Goal: Task Accomplishment & Management: Manage account settings

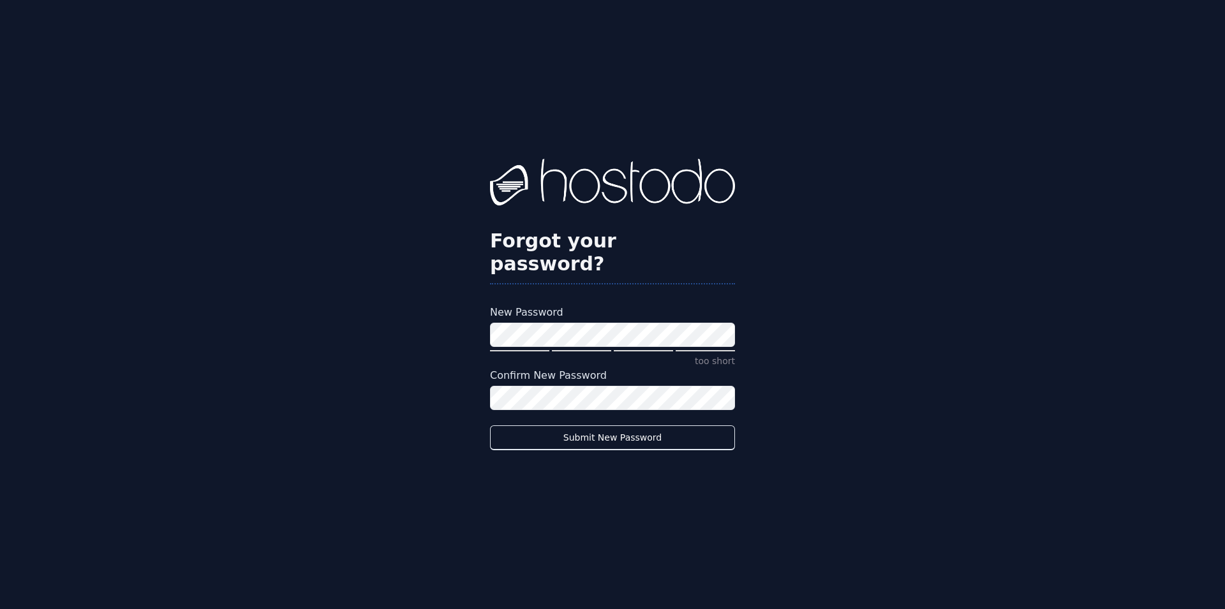
click at [362, 306] on div "Forgot your password? New Password too short Confirm New Password Submit New Pa…" at bounding box center [612, 304] width 1225 height 609
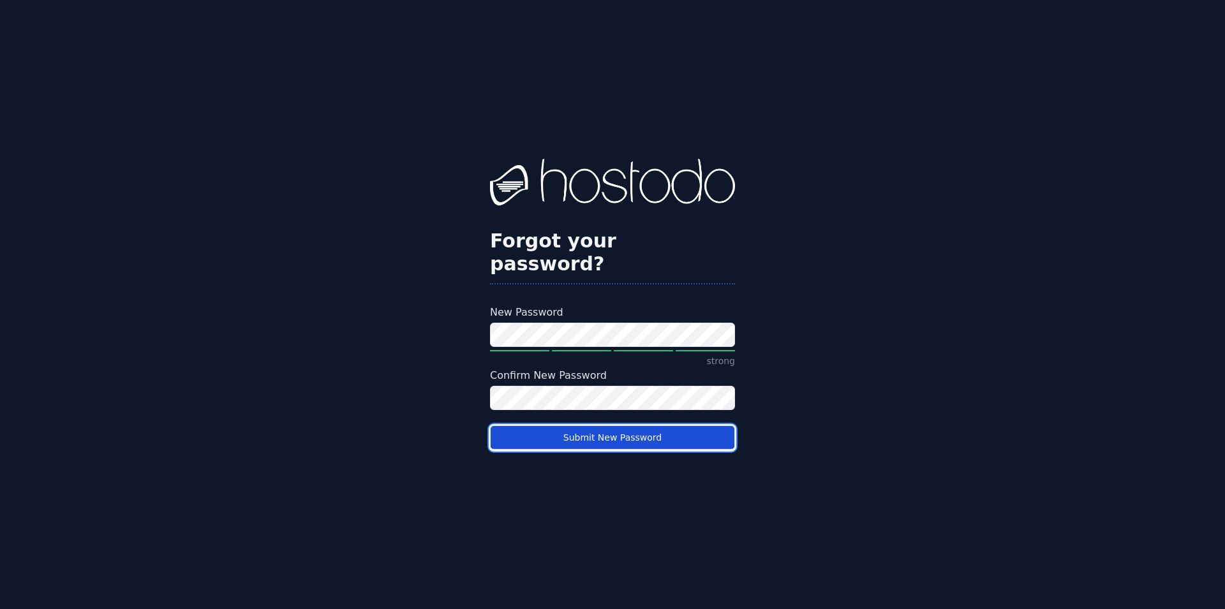
click at [625, 427] on button "Submit New Password" at bounding box center [612, 438] width 245 height 25
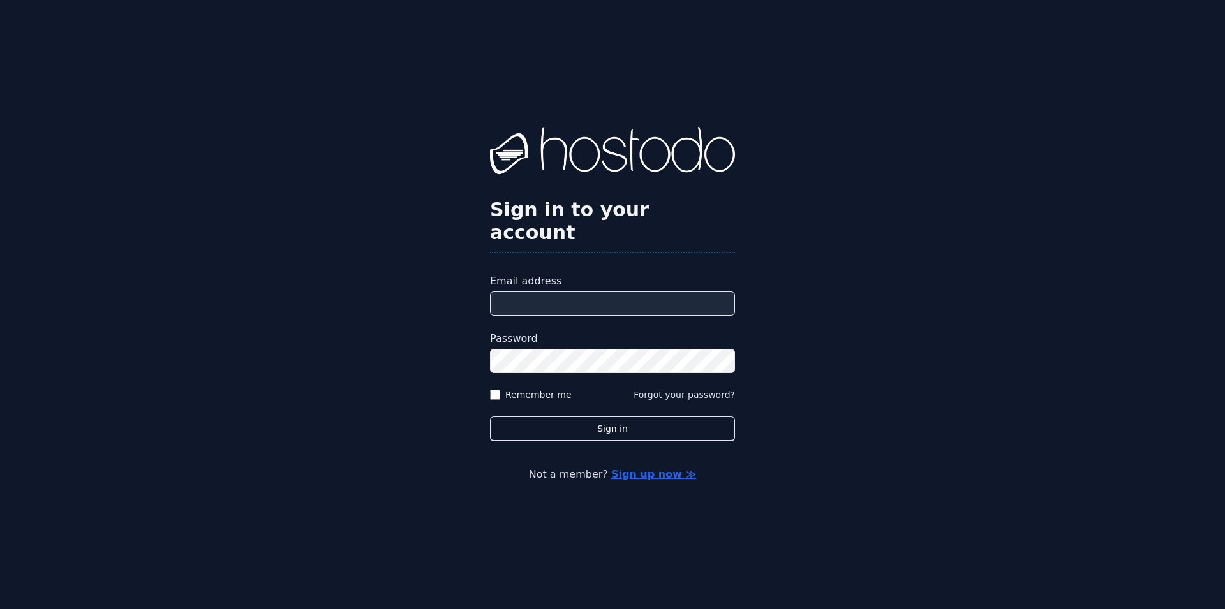
click at [586, 292] on input "Email address" at bounding box center [612, 304] width 245 height 24
type input "**********"
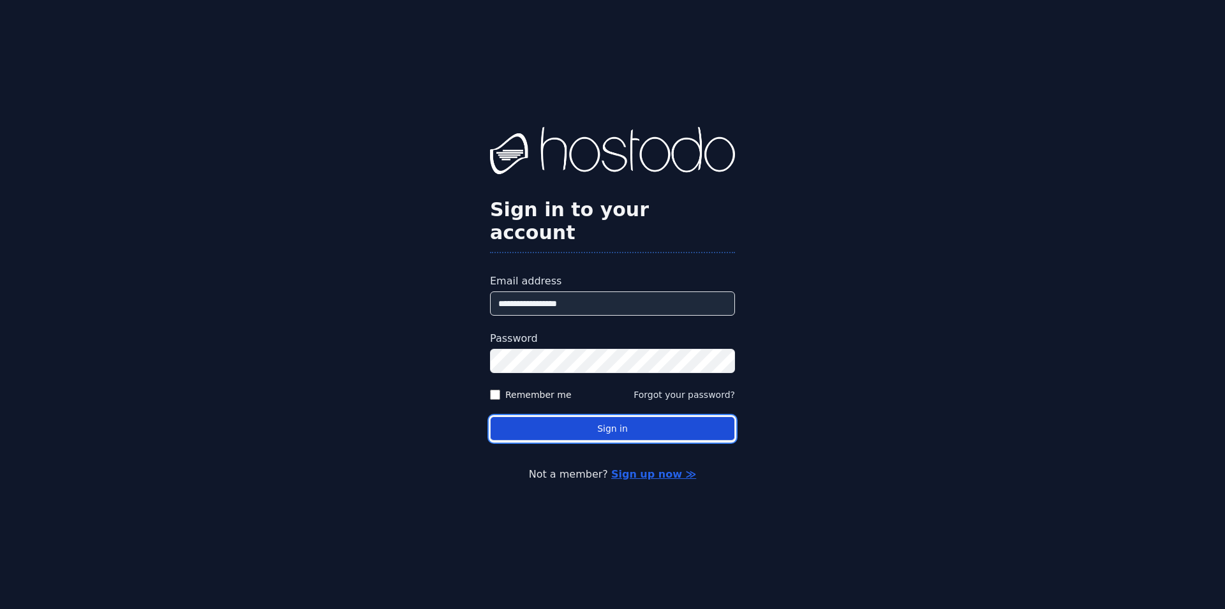
click at [630, 417] on button "Sign in" at bounding box center [612, 429] width 245 height 25
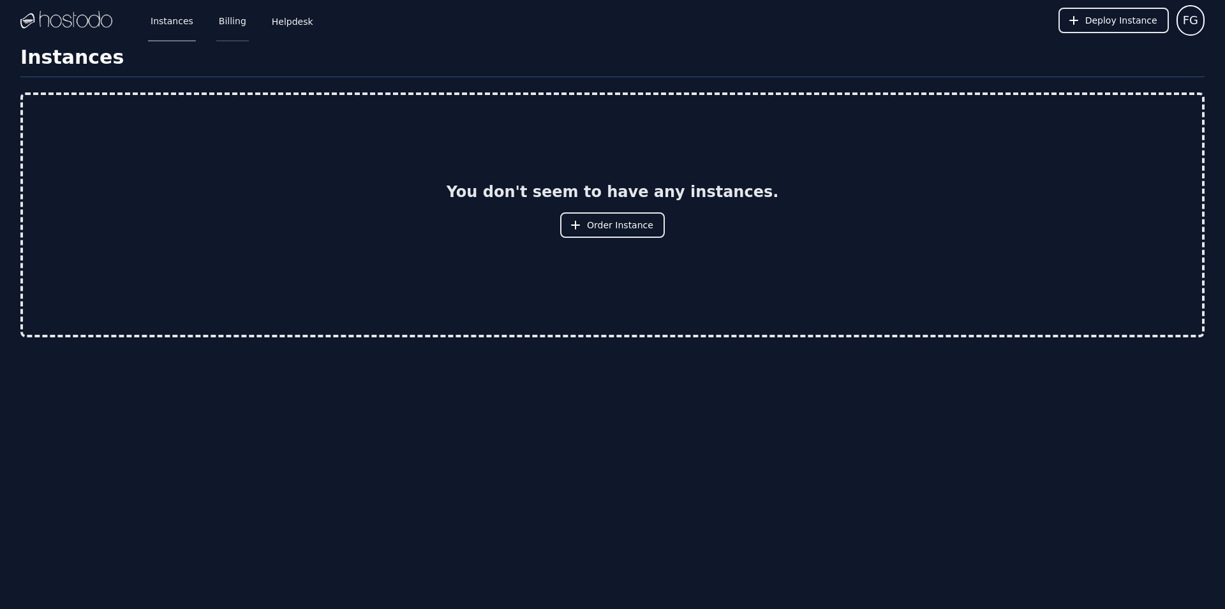
click at [232, 22] on link "Billing" at bounding box center [232, 20] width 33 height 42
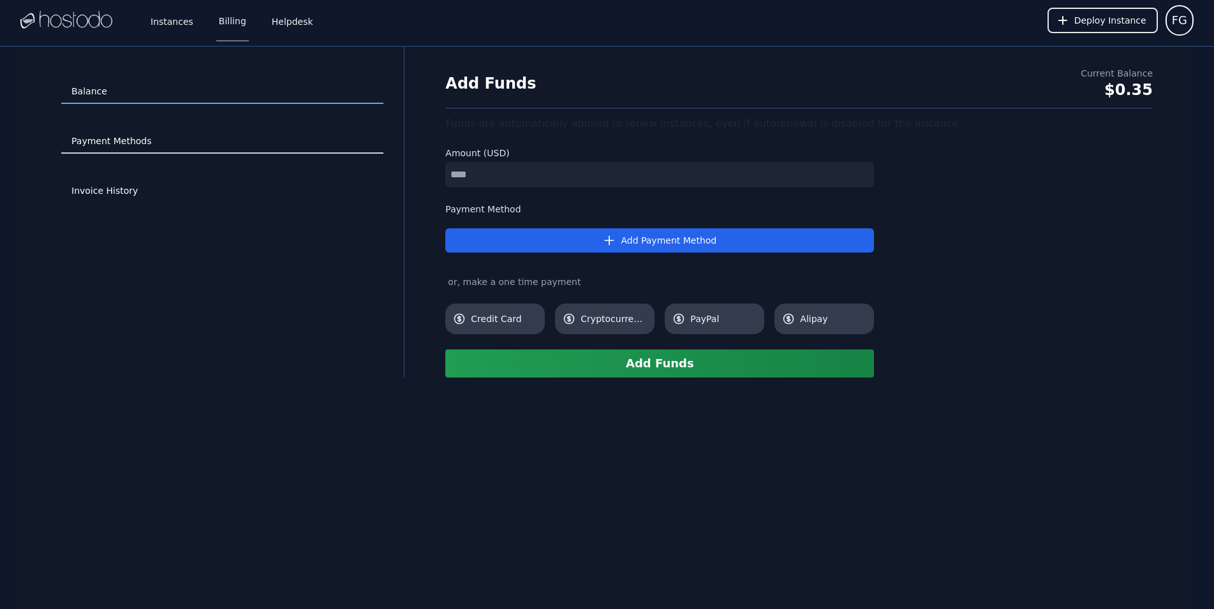
click at [119, 138] on link "Payment Methods" at bounding box center [222, 142] width 322 height 24
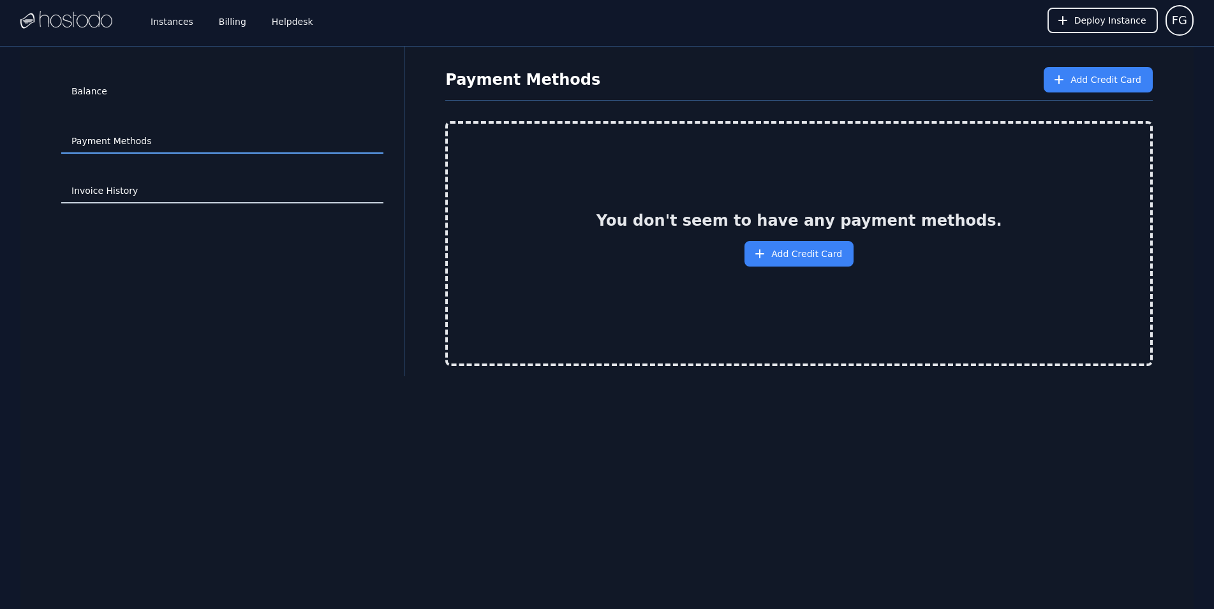
click at [119, 192] on link "Invoice History" at bounding box center [222, 191] width 322 height 24
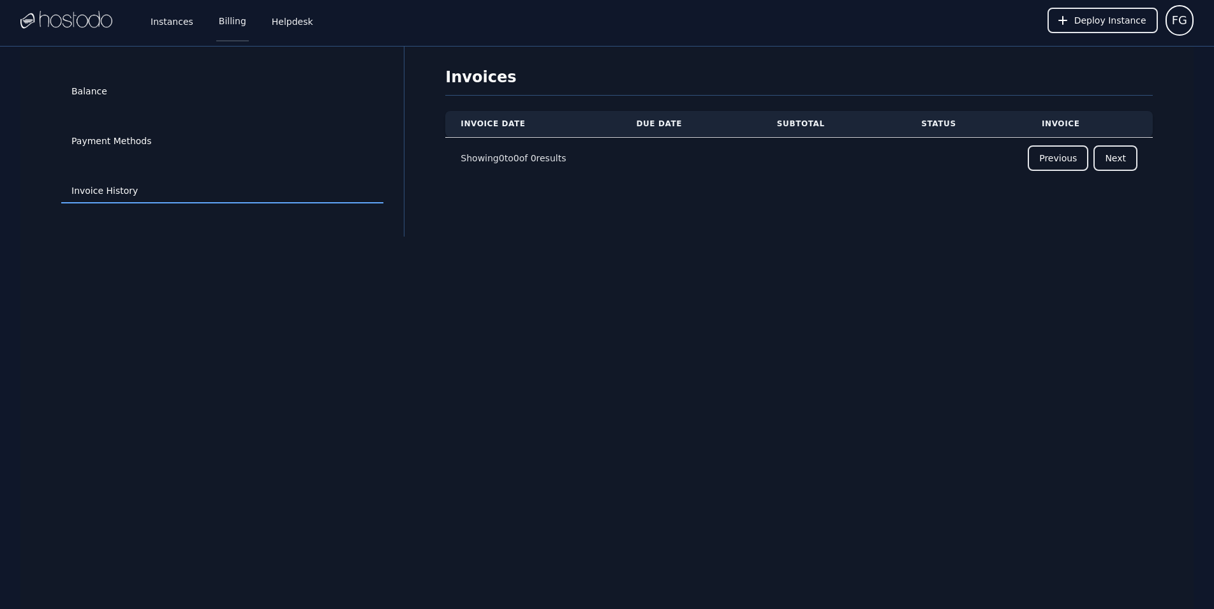
click at [222, 20] on link "Billing" at bounding box center [232, 20] width 33 height 42
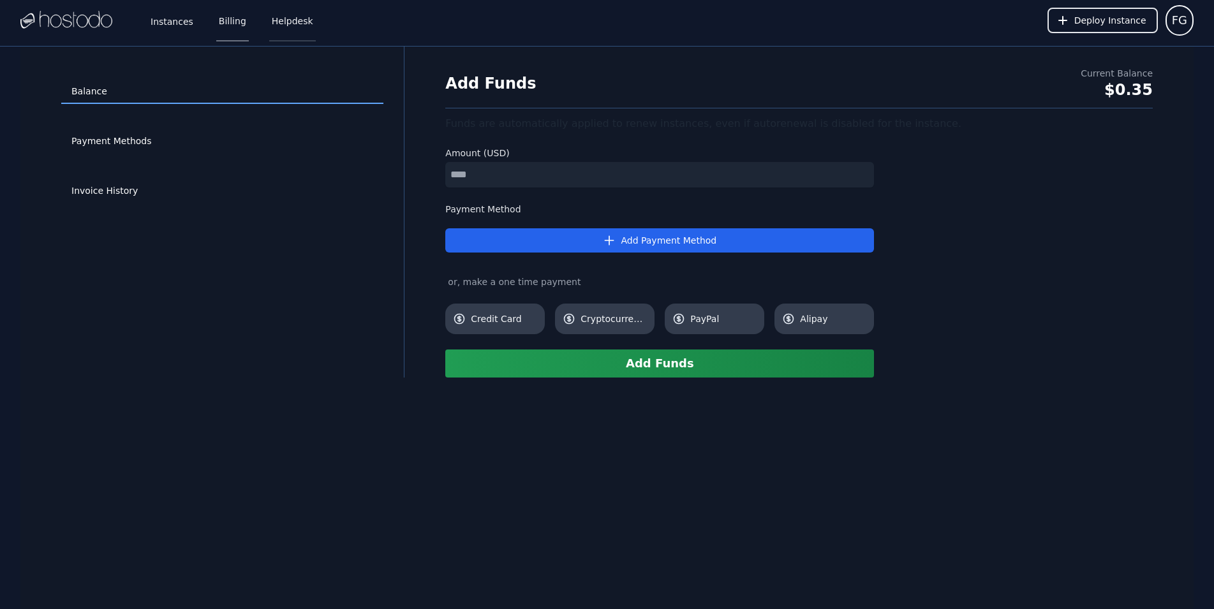
click at [274, 23] on link "Helpdesk" at bounding box center [292, 20] width 47 height 42
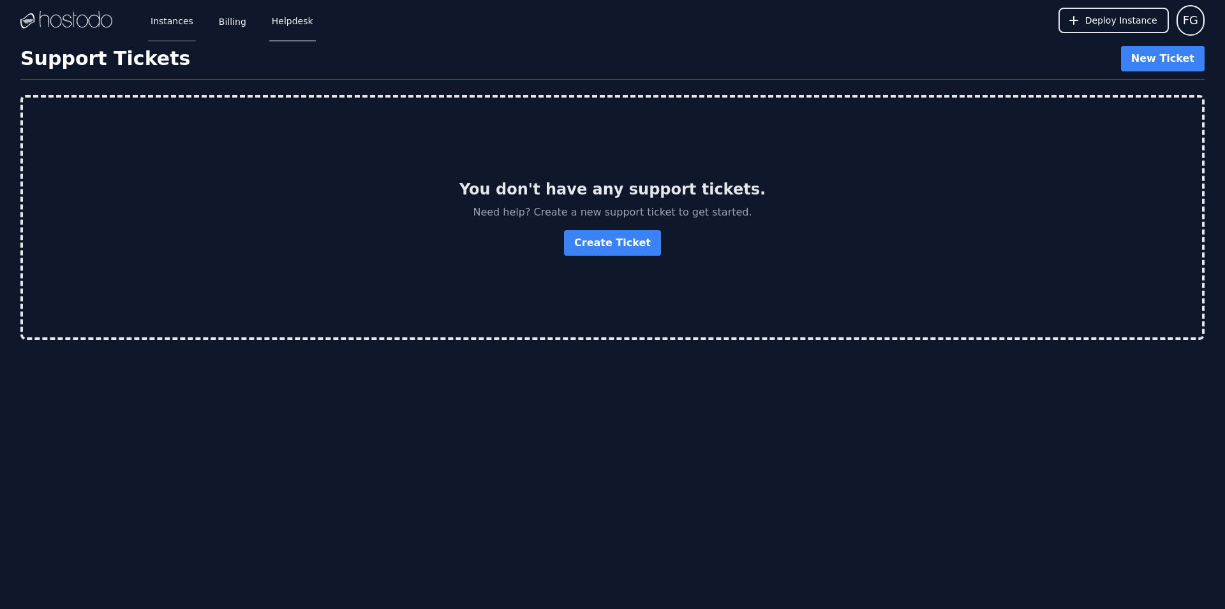
click at [168, 21] on link "Instances" at bounding box center [172, 20] width 48 height 42
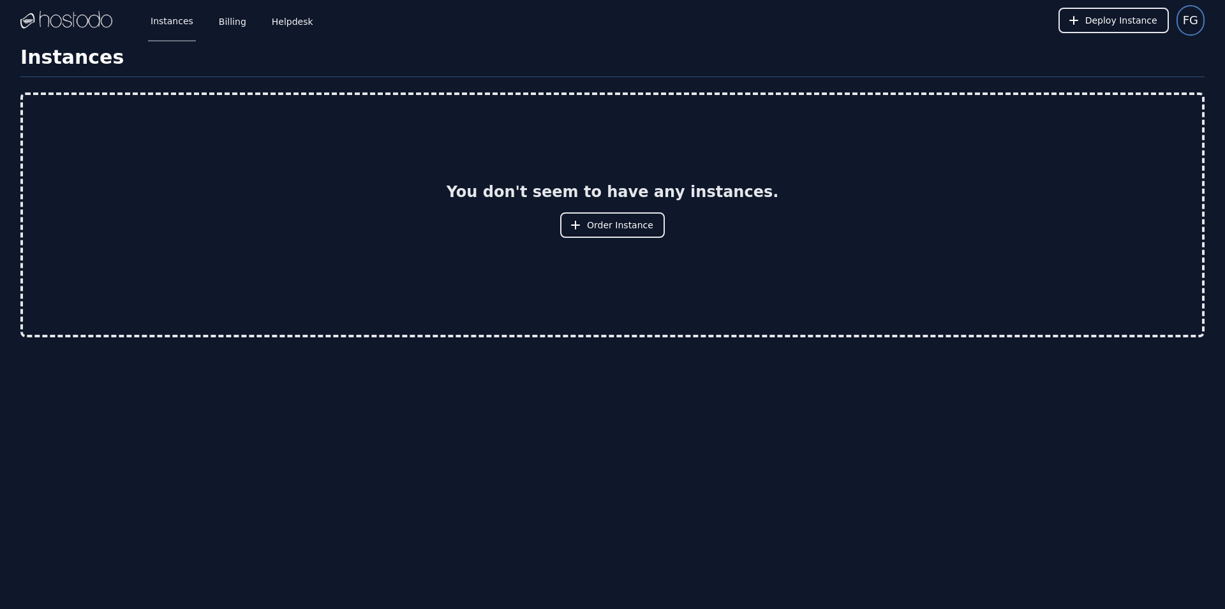
click at [1192, 20] on span "FG" at bounding box center [1190, 20] width 15 height 18
click at [1158, 55] on button "Settings" at bounding box center [1143, 54] width 123 height 23
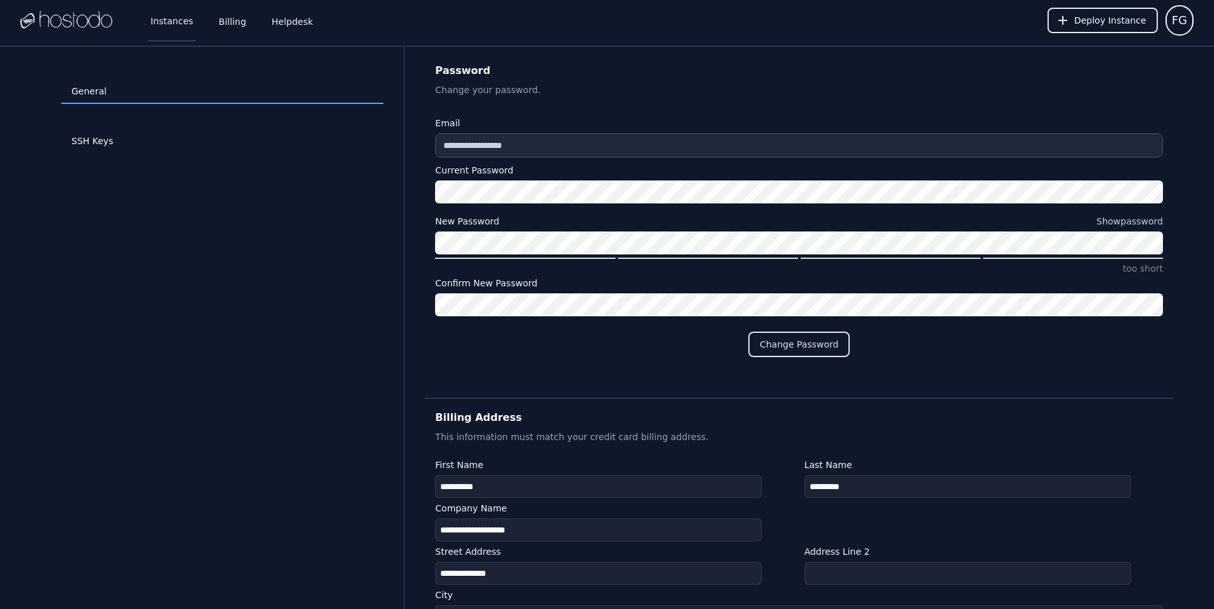
click at [167, 20] on link "Instances" at bounding box center [172, 20] width 48 height 42
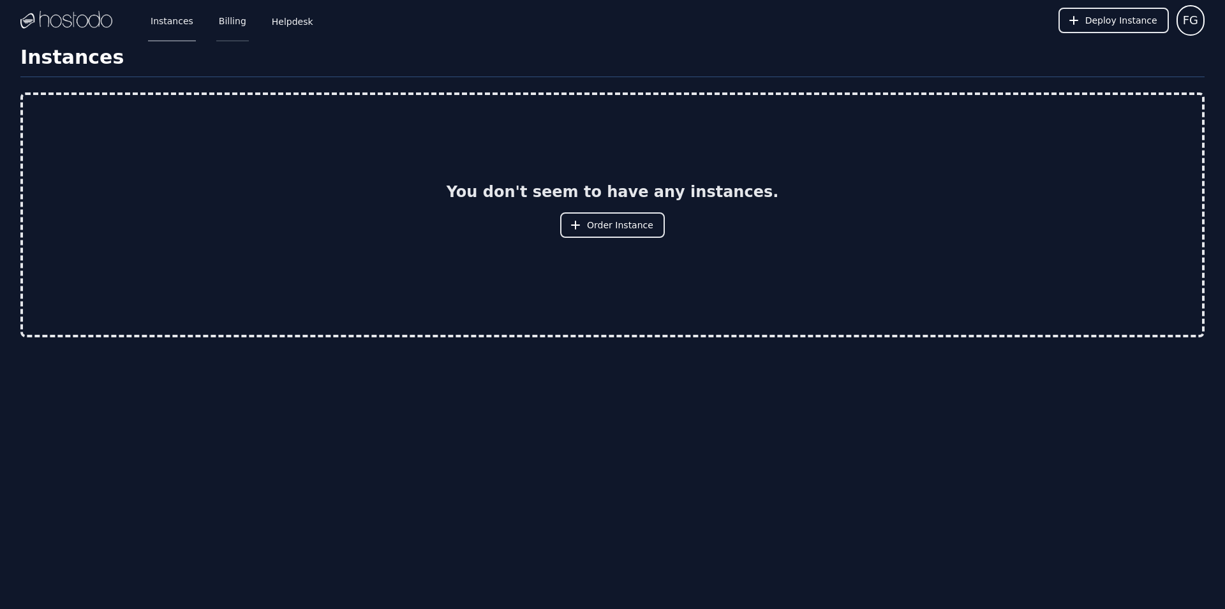
click at [226, 23] on link "Billing" at bounding box center [232, 20] width 33 height 42
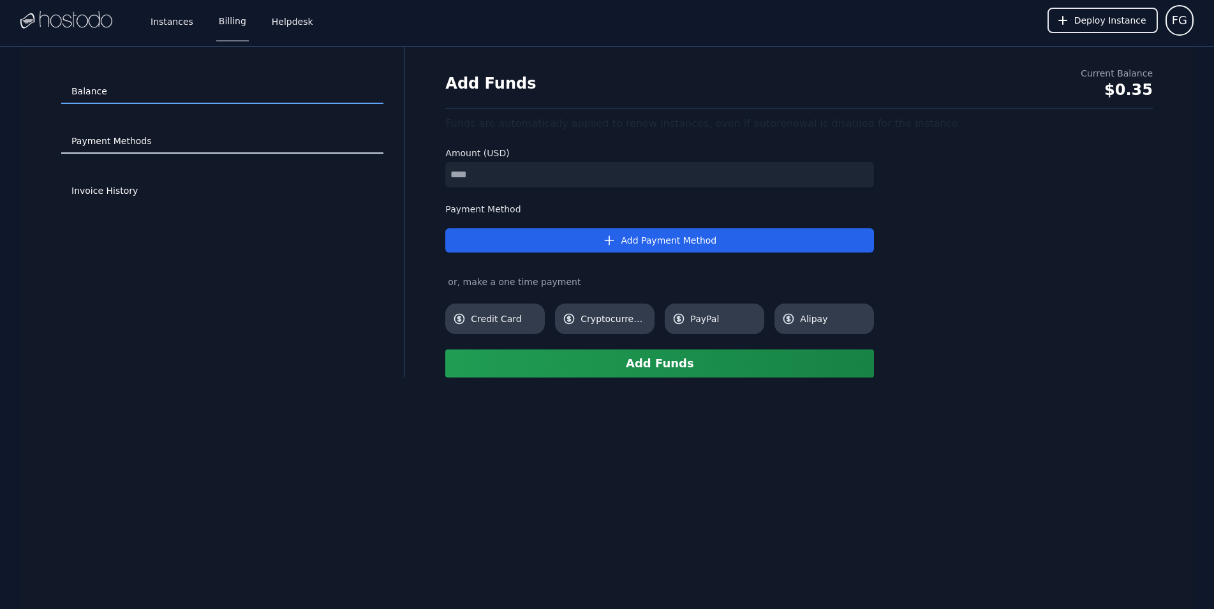
click at [153, 140] on link "Payment Methods" at bounding box center [222, 142] width 322 height 24
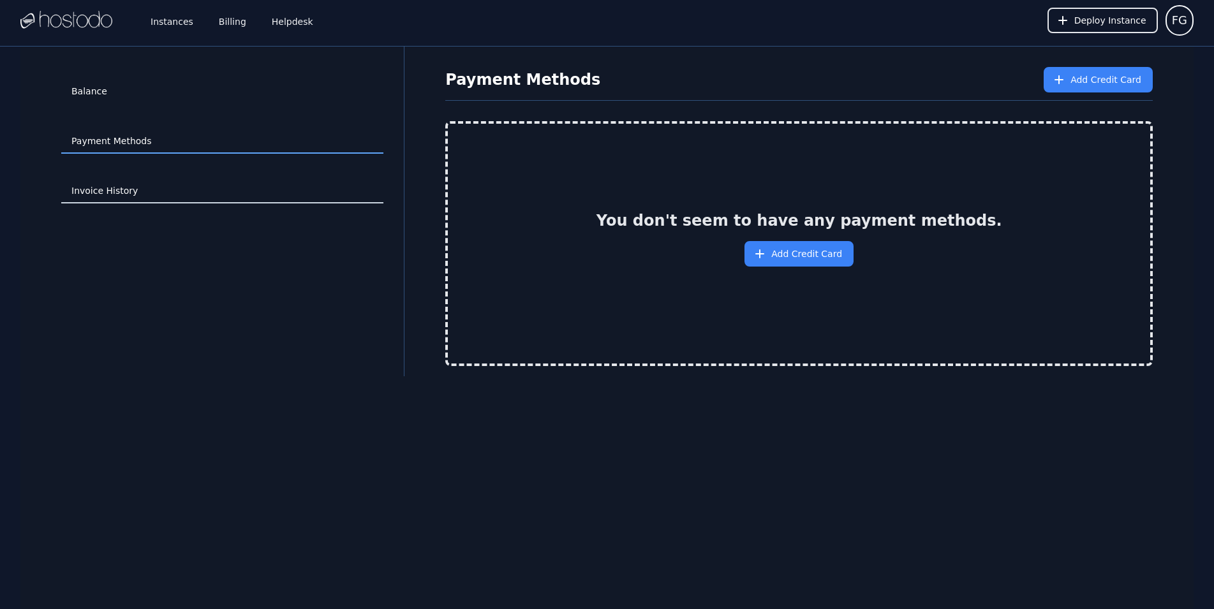
click at [114, 194] on link "Invoice History" at bounding box center [222, 191] width 322 height 24
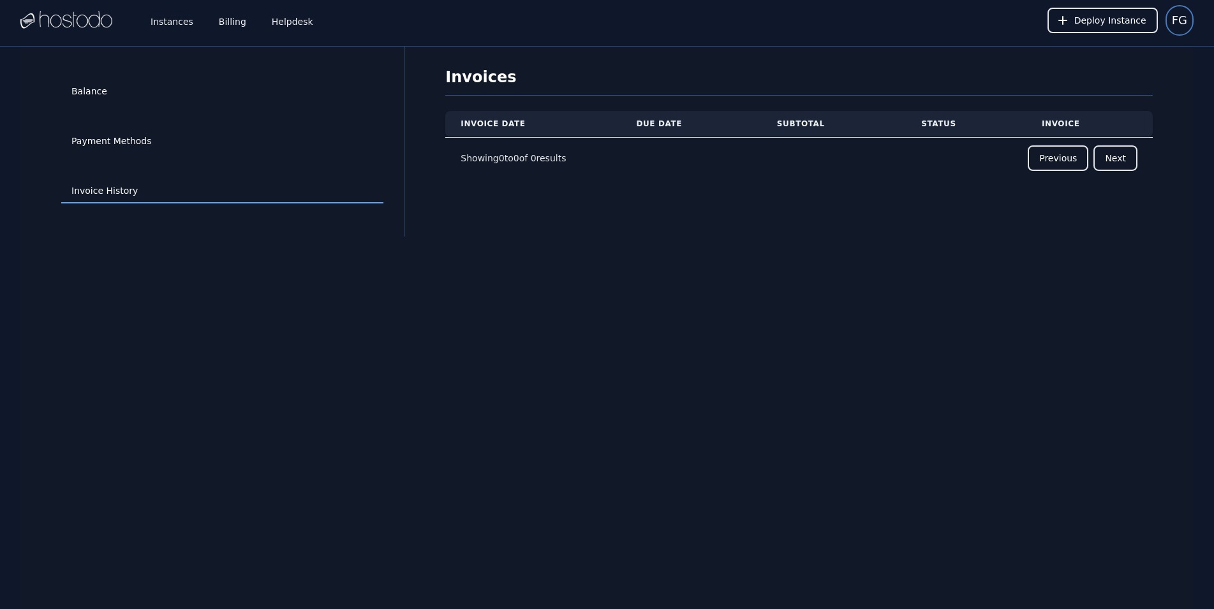
click at [1184, 21] on span "FG" at bounding box center [1179, 20] width 15 height 18
click at [1115, 77] on button "Sign out" at bounding box center [1133, 77] width 123 height 23
